Goal: Transaction & Acquisition: Purchase product/service

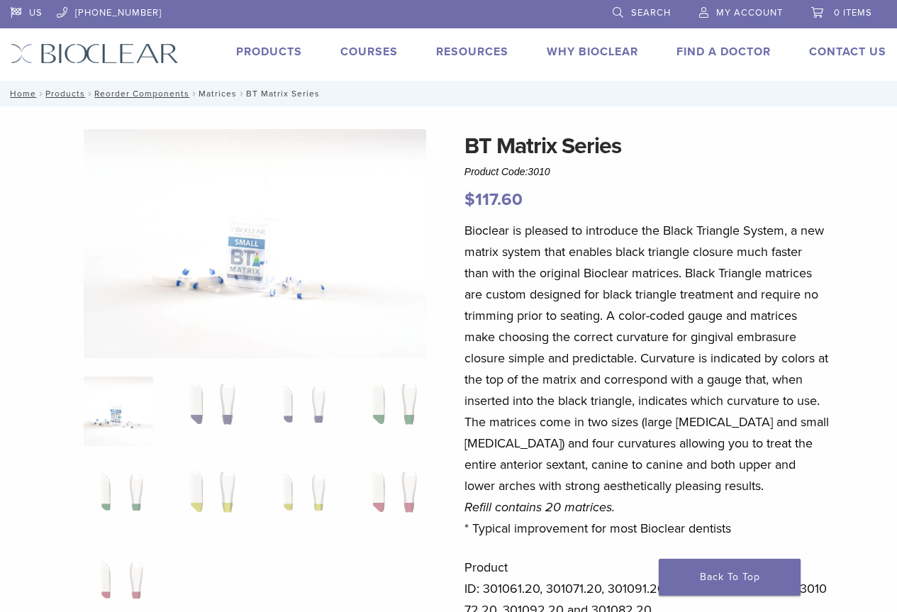
click at [218, 97] on link "Matrices" at bounding box center [217, 94] width 38 height 10
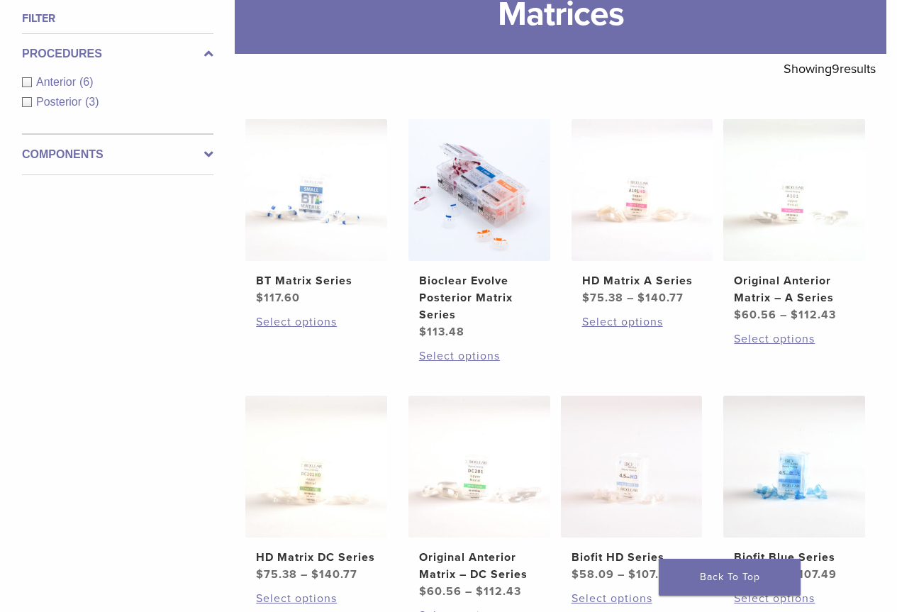
scroll to position [213, 0]
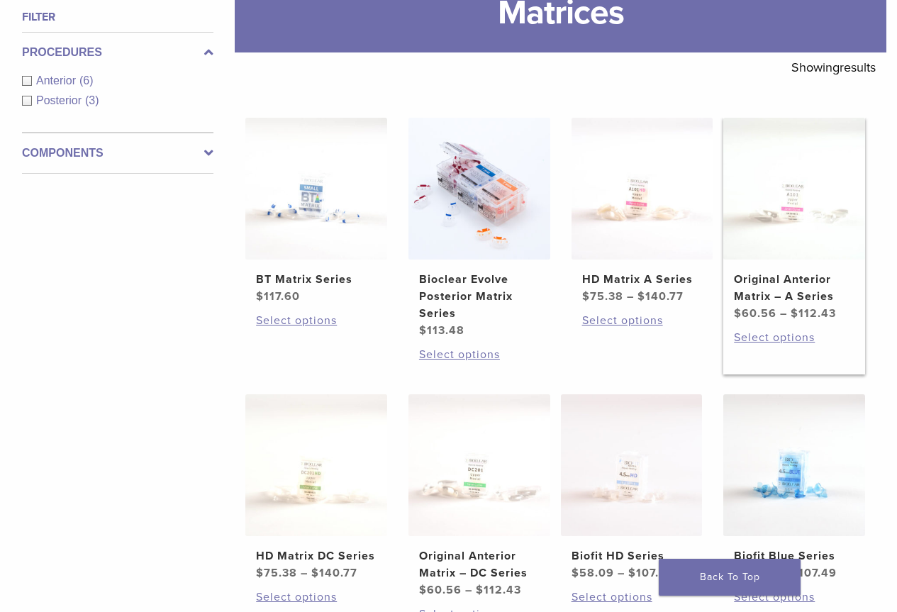
click at [818, 291] on h2 "Original Anterior Matrix – A Series" at bounding box center [794, 288] width 120 height 34
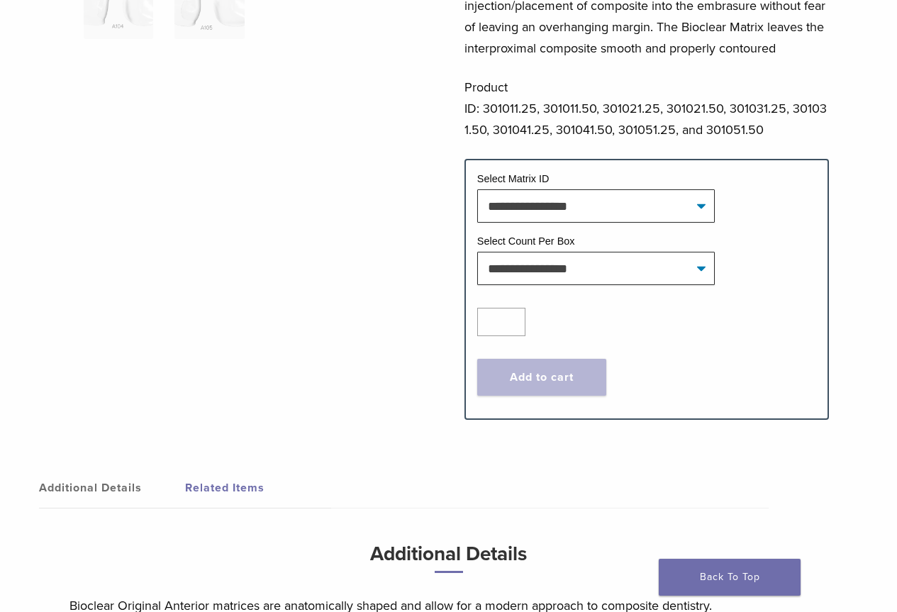
scroll to position [496, 0]
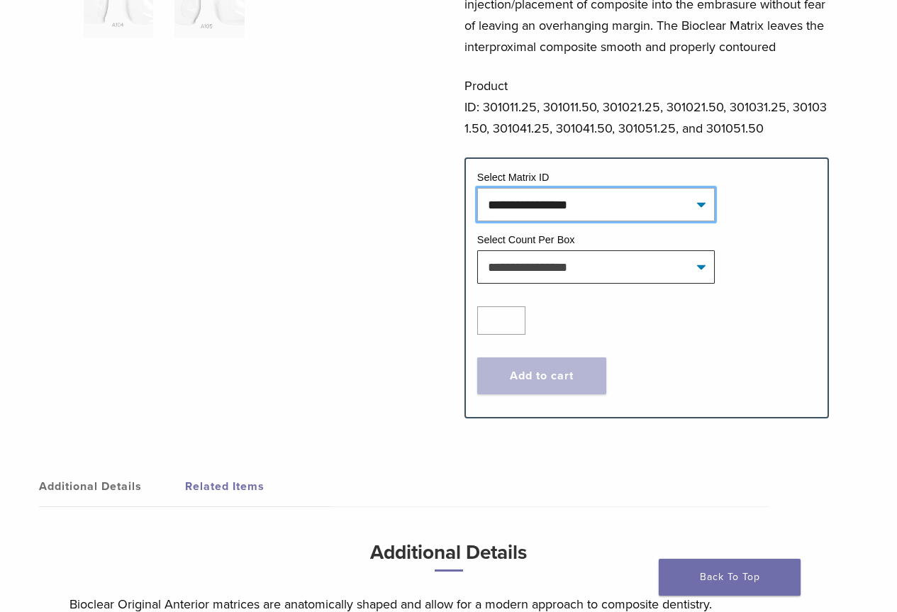
click at [597, 200] on select "**********" at bounding box center [595, 204] width 237 height 33
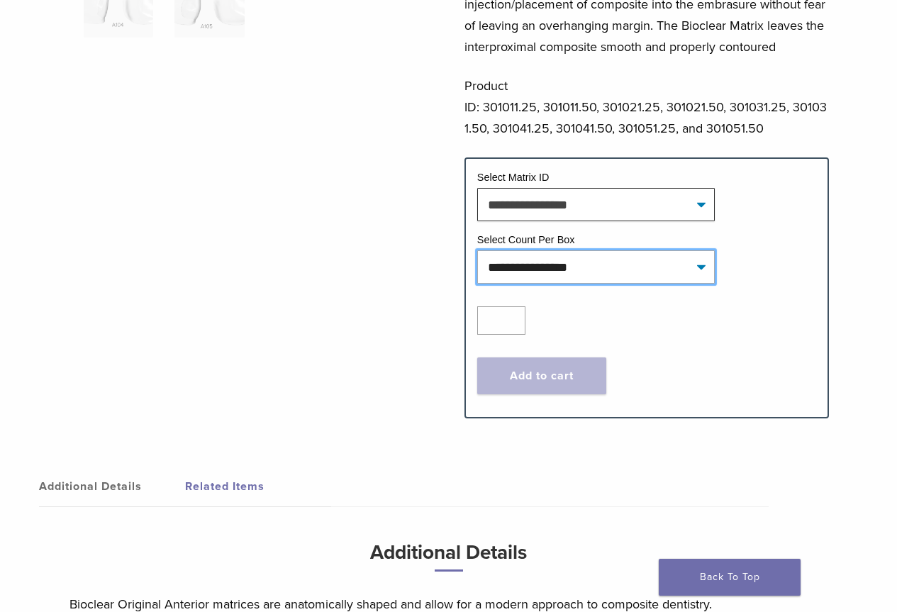
click at [687, 266] on select "**********" at bounding box center [595, 266] width 237 height 33
click at [831, 230] on div "Original Anterior Matrix – A Series Product Code: 3010 $ 60.56 – $ 112.43 Price…" at bounding box center [448, 35] width 897 height 804
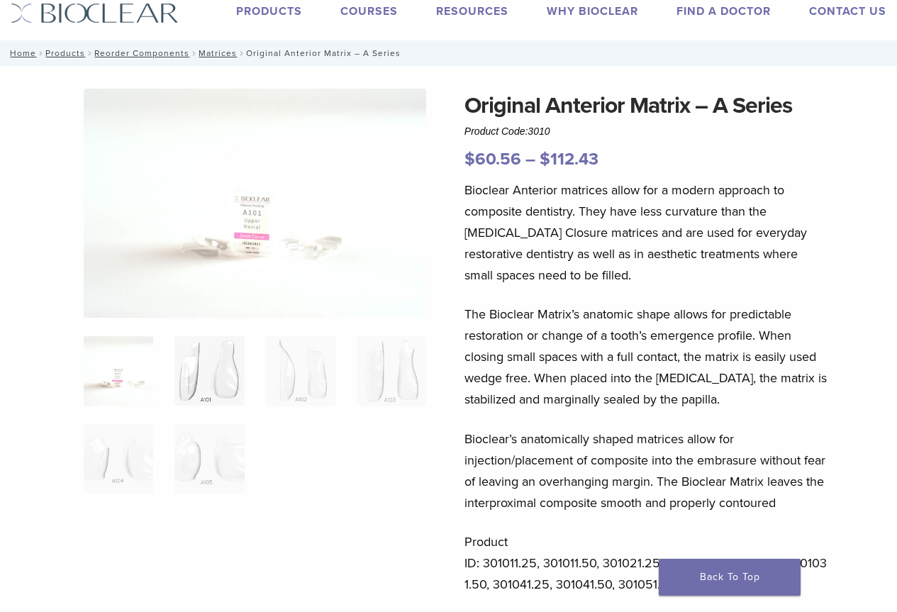
scroll to position [127, 0]
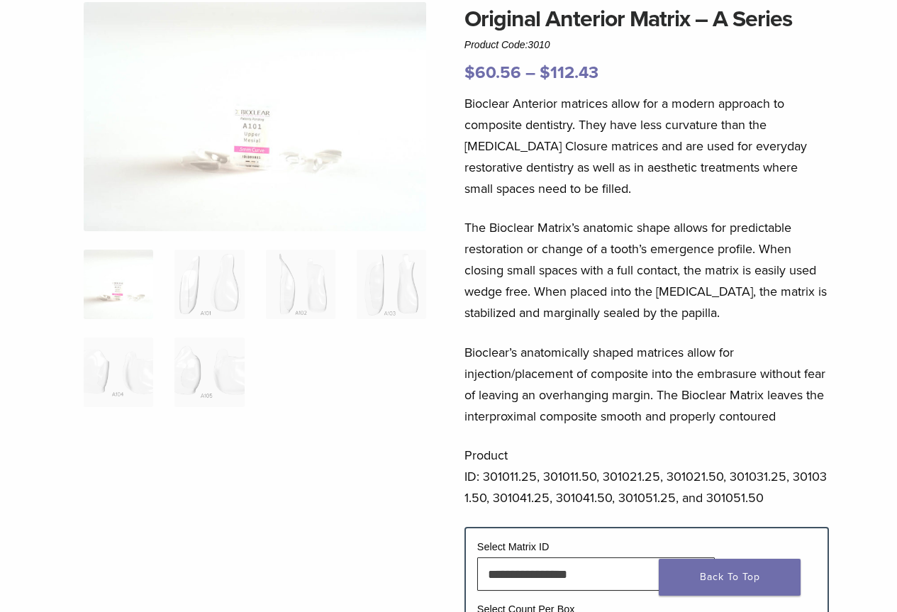
click at [215, 178] on img at bounding box center [255, 116] width 342 height 229
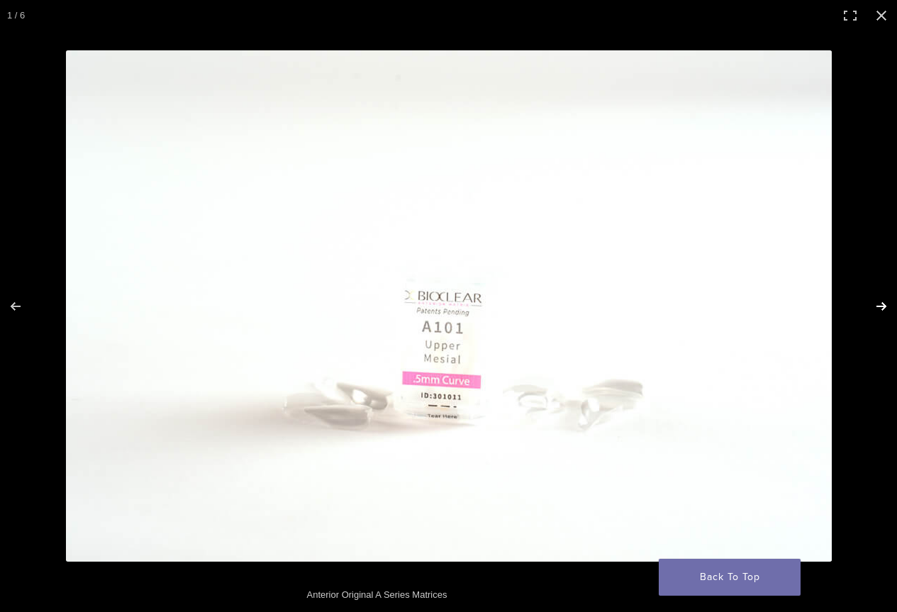
click at [878, 307] on button "Next (arrow right)" at bounding box center [872, 306] width 50 height 71
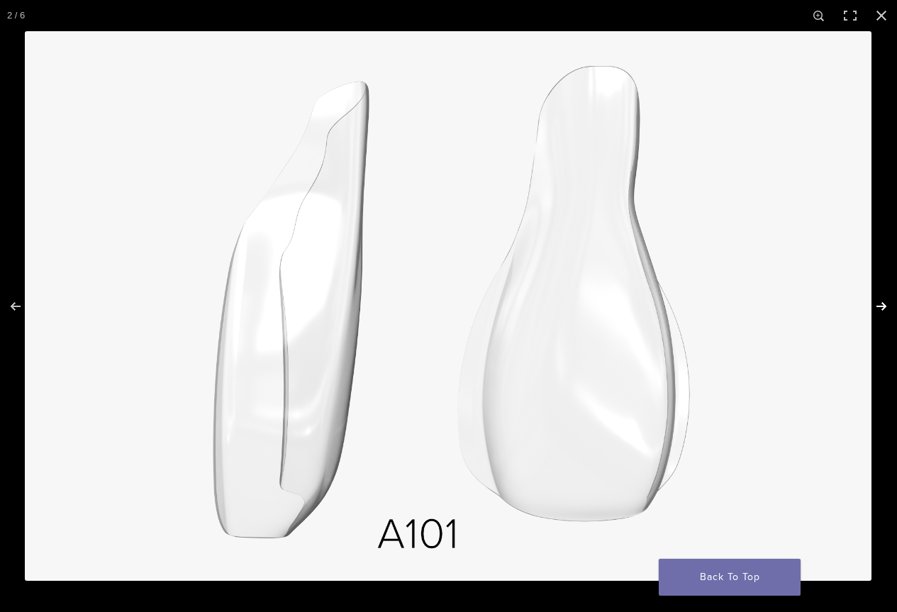
click at [878, 307] on button "Next (arrow right)" at bounding box center [872, 306] width 50 height 71
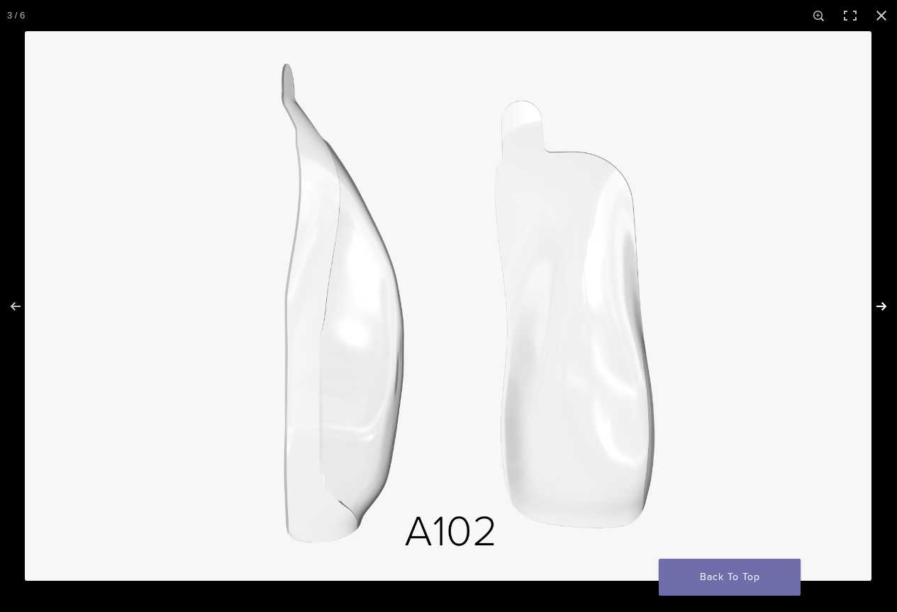
click at [878, 307] on button "Next (arrow right)" at bounding box center [872, 306] width 50 height 71
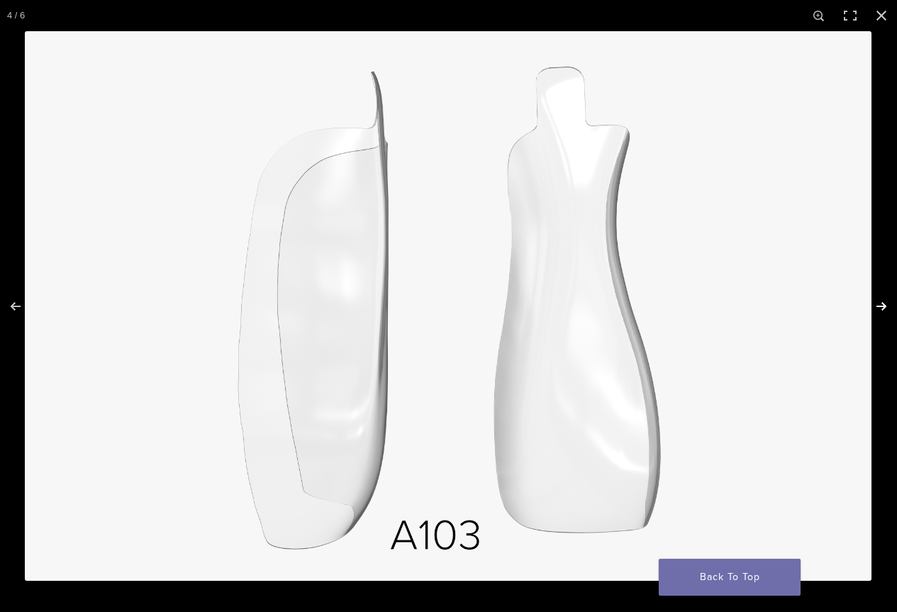
click at [878, 307] on button "Next (arrow right)" at bounding box center [872, 306] width 50 height 71
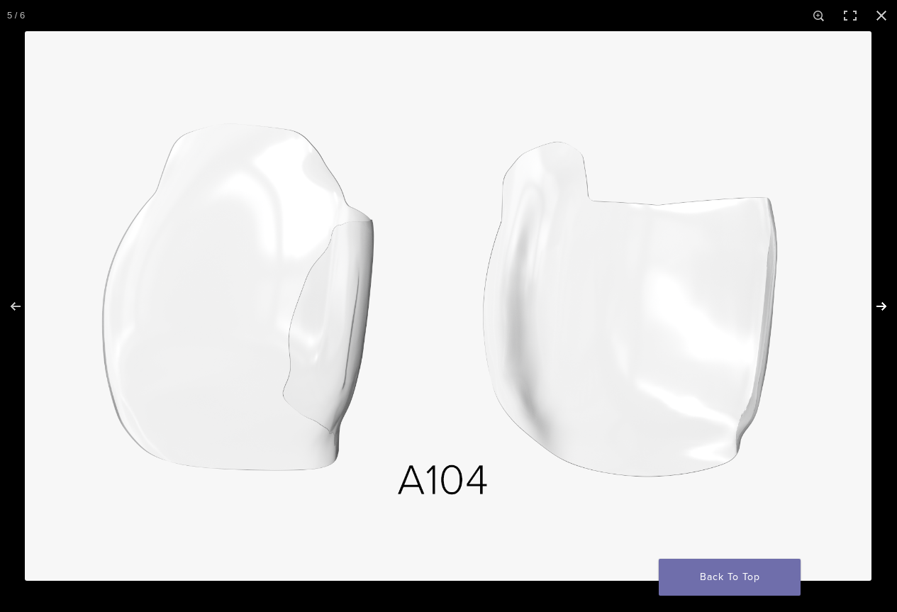
click at [878, 307] on button "Next (arrow right)" at bounding box center [872, 306] width 50 height 71
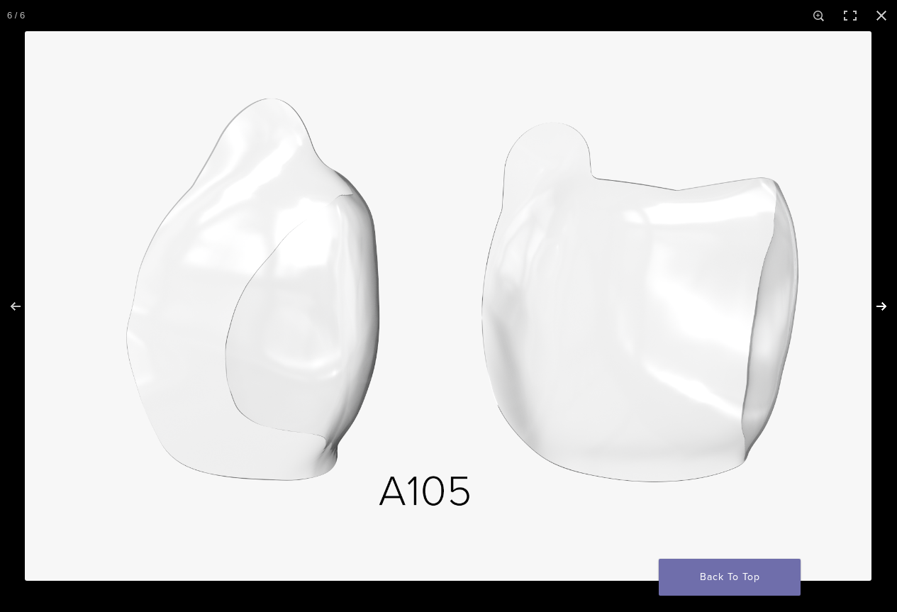
click at [878, 307] on button "Next (arrow right)" at bounding box center [872, 306] width 50 height 71
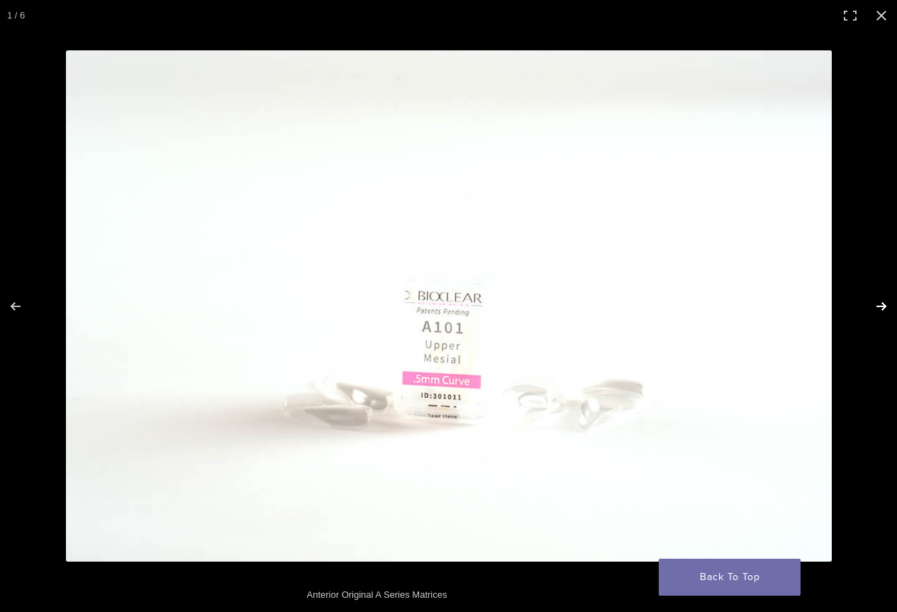
click at [878, 307] on button "Next (arrow right)" at bounding box center [872, 306] width 50 height 71
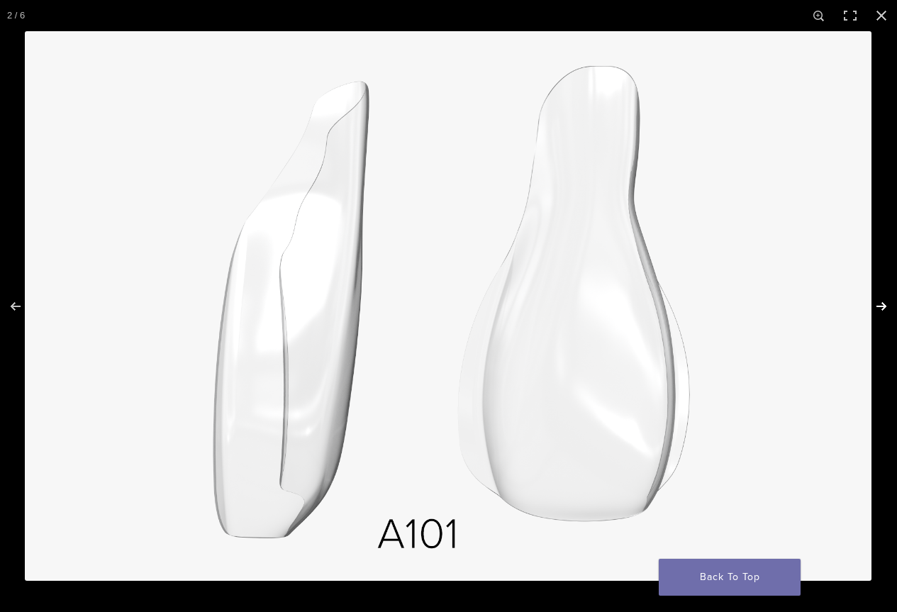
click at [878, 307] on button "Next (arrow right)" at bounding box center [872, 306] width 50 height 71
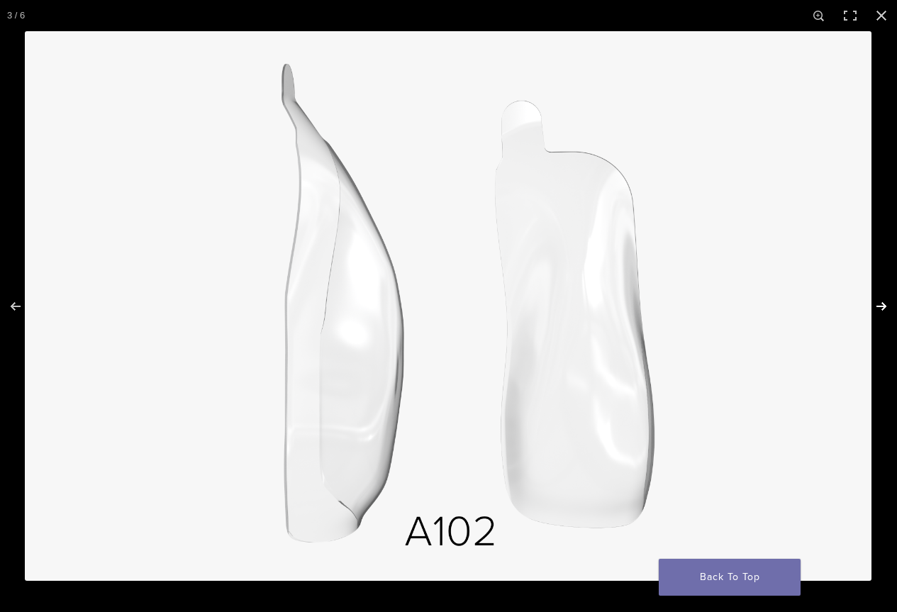
click at [878, 307] on button "Next (arrow right)" at bounding box center [872, 306] width 50 height 71
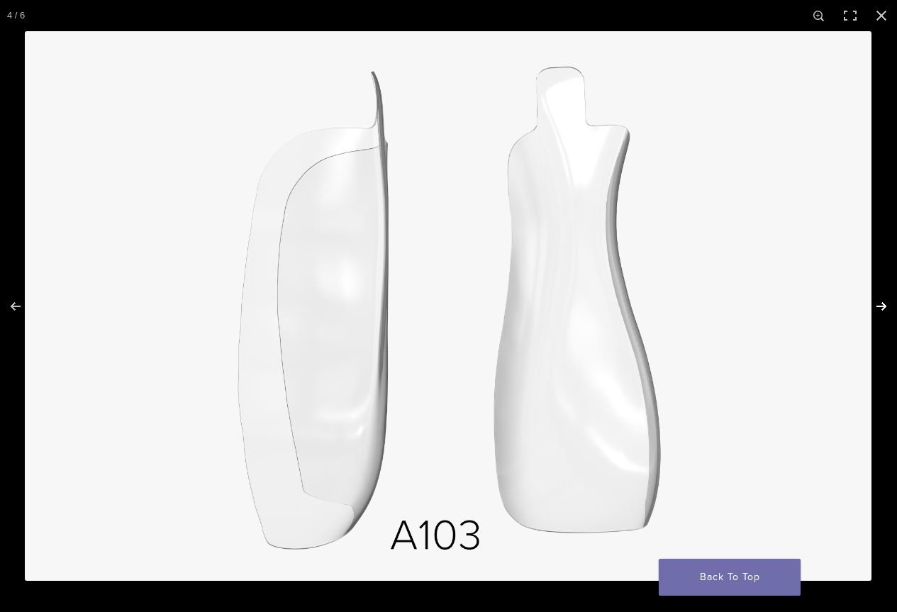
click at [878, 307] on button "Next (arrow right)" at bounding box center [872, 306] width 50 height 71
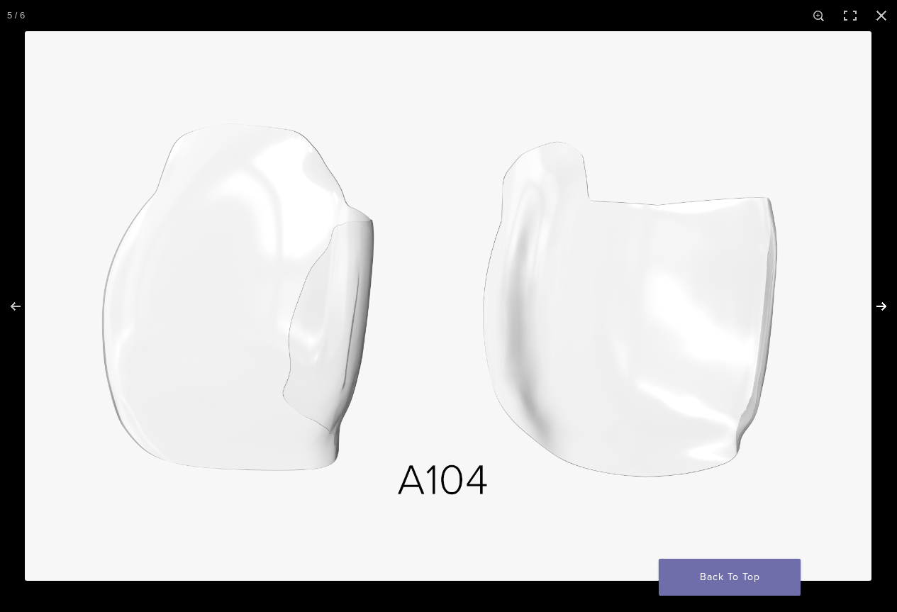
click at [878, 307] on button "Next (arrow right)" at bounding box center [872, 306] width 50 height 71
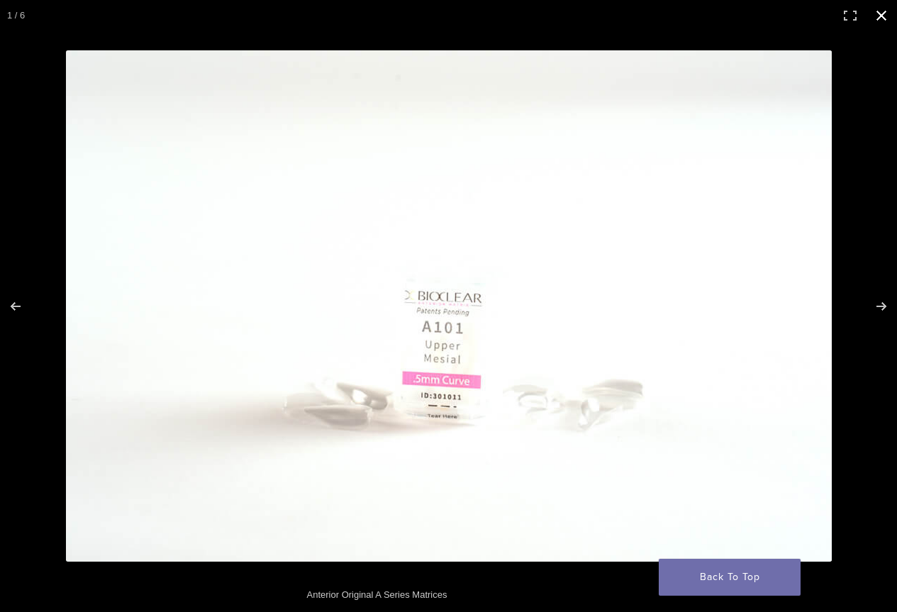
click at [883, 14] on button "Close (Esc)" at bounding box center [880, 15] width 31 height 31
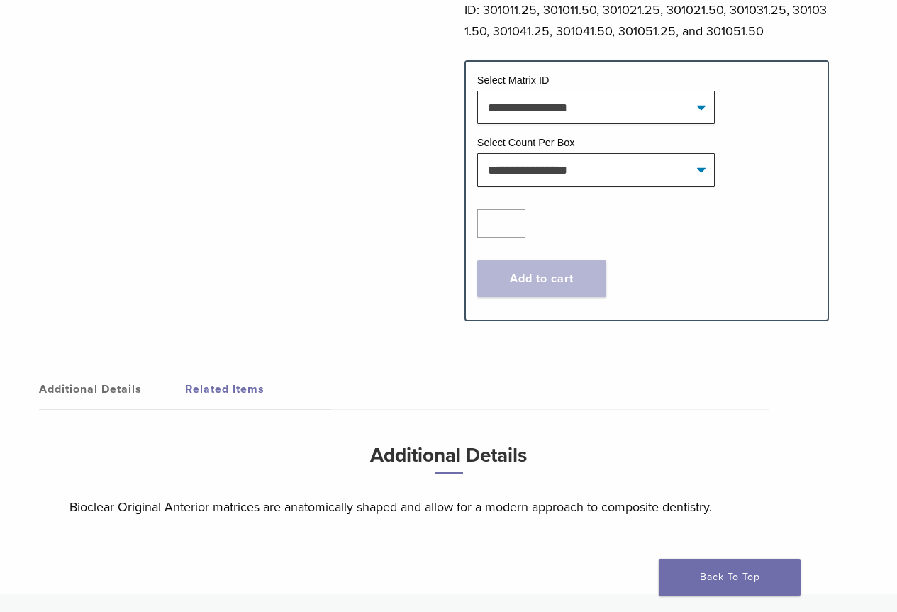
scroll to position [765, 0]
